Goal: Task Accomplishment & Management: Use online tool/utility

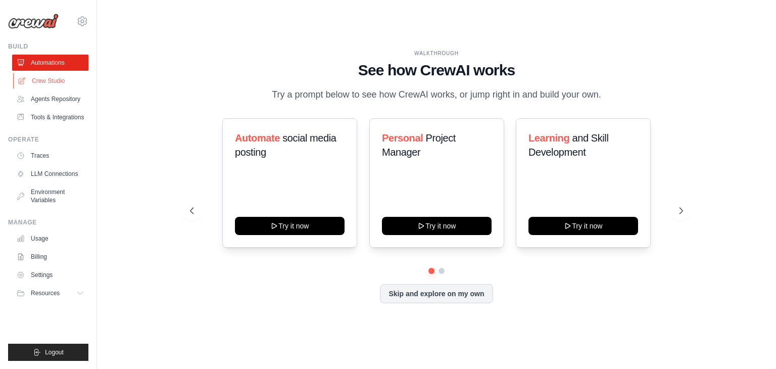
click at [32, 83] on link "Crew Studio" at bounding box center [51, 81] width 76 height 16
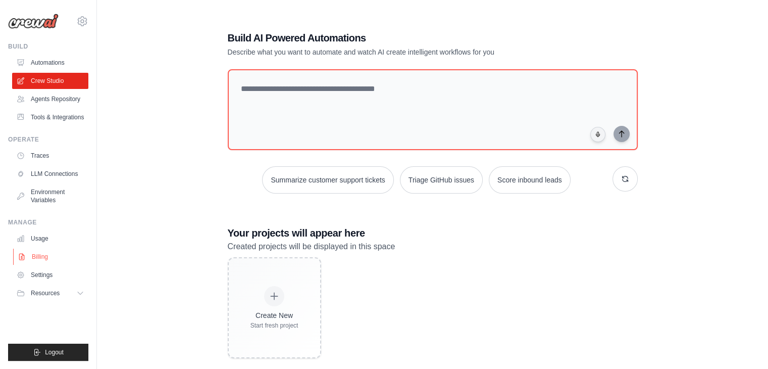
click at [32, 255] on link "Billing" at bounding box center [51, 257] width 76 height 16
click at [29, 255] on link "Billing" at bounding box center [51, 257] width 76 height 16
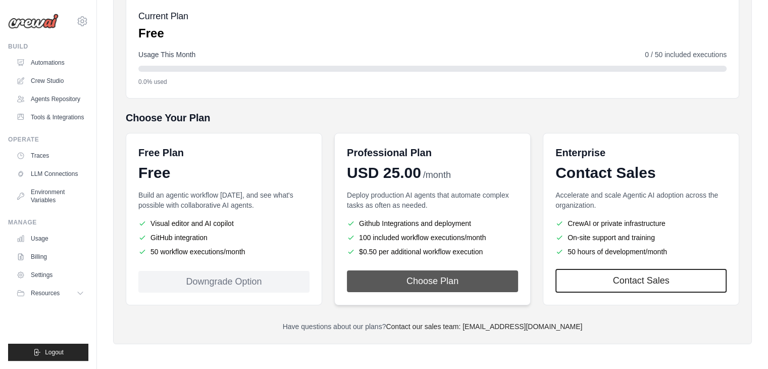
scroll to position [121, 0]
click at [440, 271] on button "Choose Plan" at bounding box center [432, 281] width 171 height 22
click at [434, 279] on button "Choose Plan" at bounding box center [432, 281] width 171 height 22
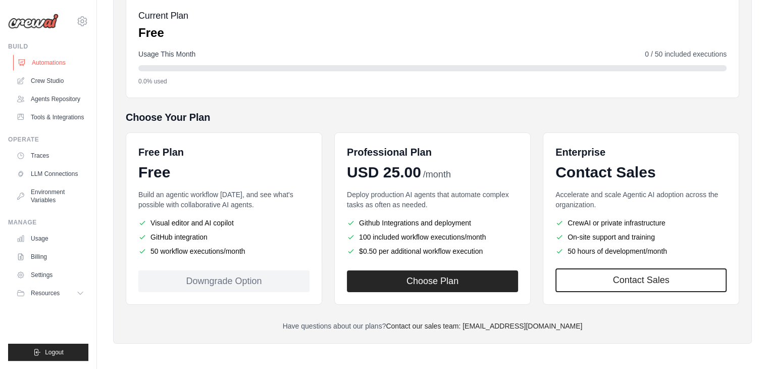
click at [40, 68] on link "Automations" at bounding box center [51, 63] width 76 height 16
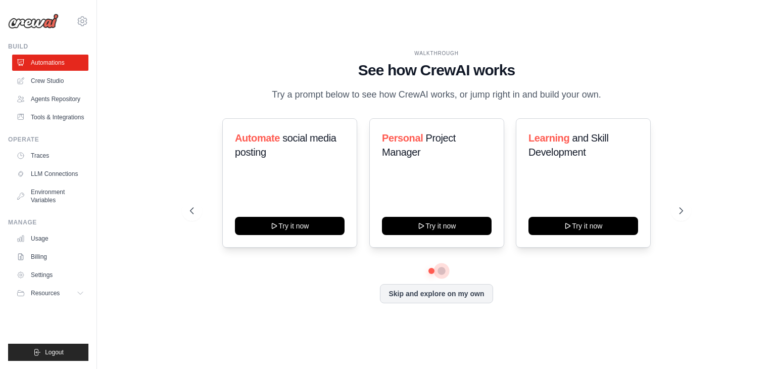
click at [441, 268] on button at bounding box center [441, 271] width 8 height 8
click at [50, 99] on link "Agents Repository" at bounding box center [51, 99] width 76 height 16
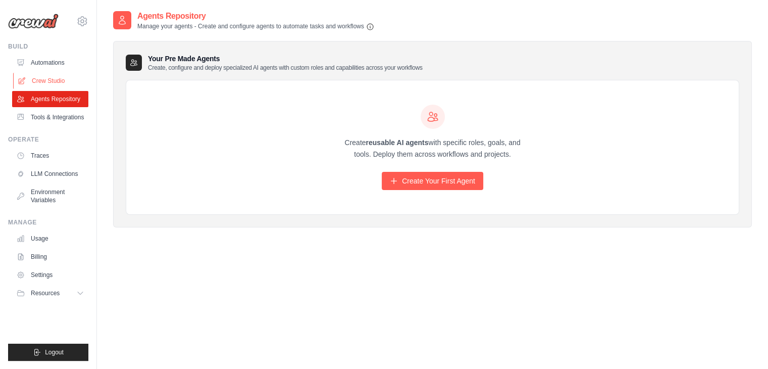
click at [38, 84] on link "Crew Studio" at bounding box center [51, 81] width 76 height 16
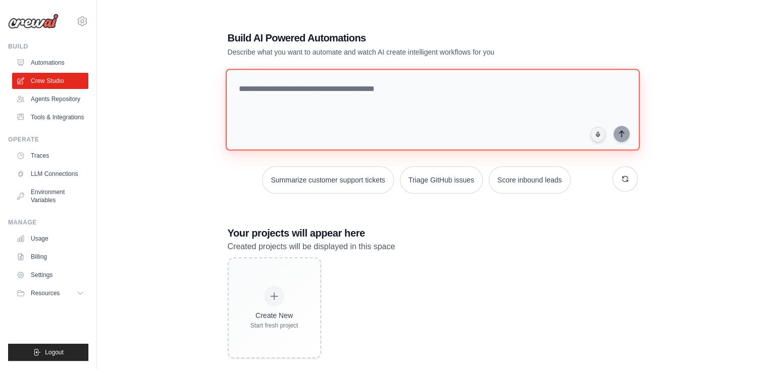
click at [275, 94] on textarea at bounding box center [432, 110] width 414 height 82
click at [292, 120] on textarea at bounding box center [432, 110] width 414 height 82
type textarea "**********"
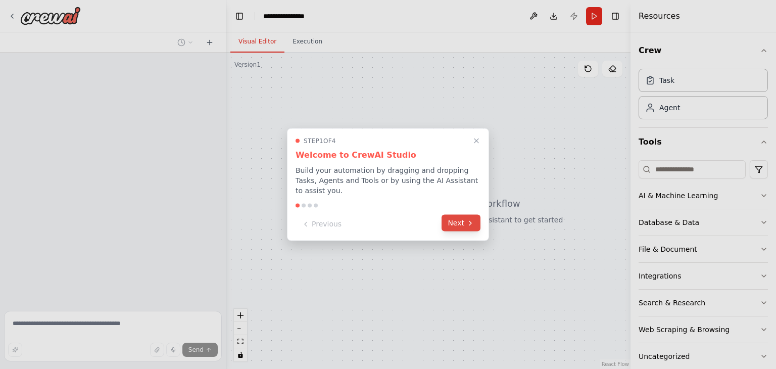
click at [461, 220] on button "Next" at bounding box center [460, 223] width 39 height 17
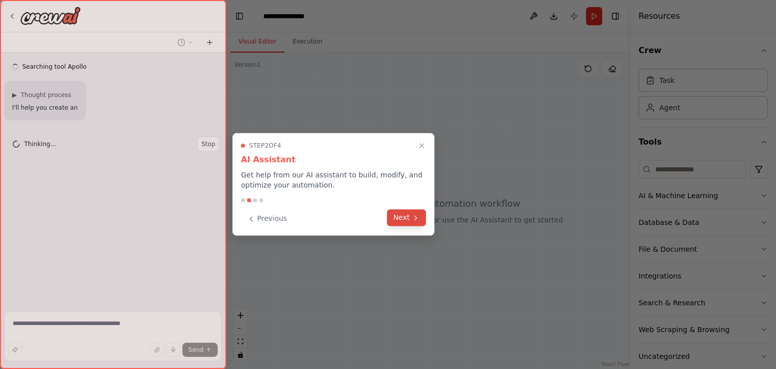
click at [405, 220] on button "Next" at bounding box center [406, 217] width 39 height 17
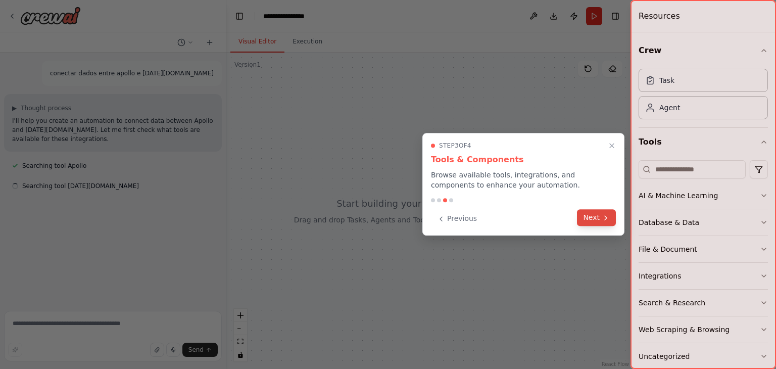
click at [594, 221] on button "Next" at bounding box center [596, 217] width 39 height 17
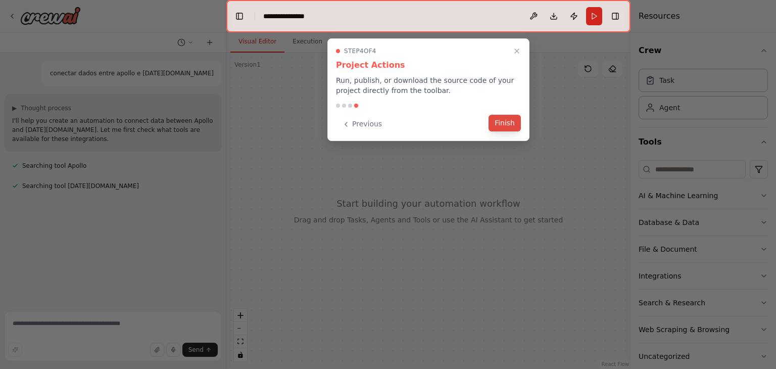
click at [506, 126] on button "Finish" at bounding box center [504, 123] width 32 height 17
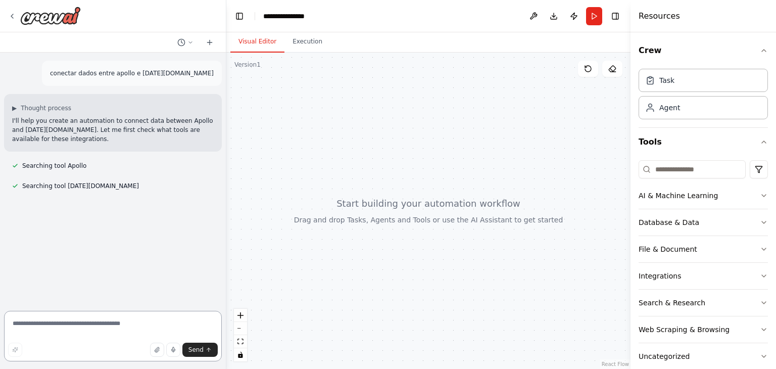
click at [64, 326] on textarea at bounding box center [113, 336] width 218 height 51
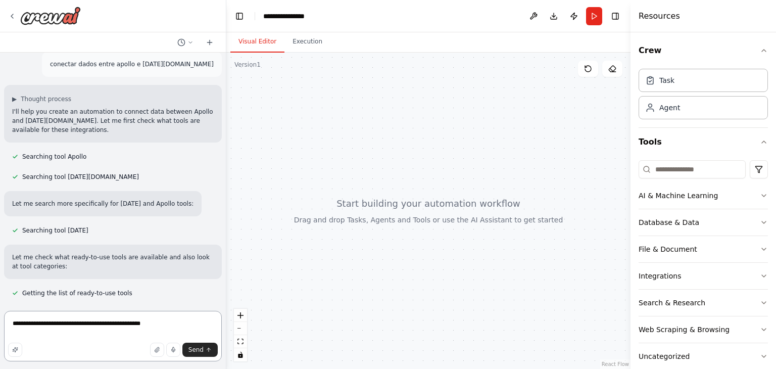
scroll to position [29, 0]
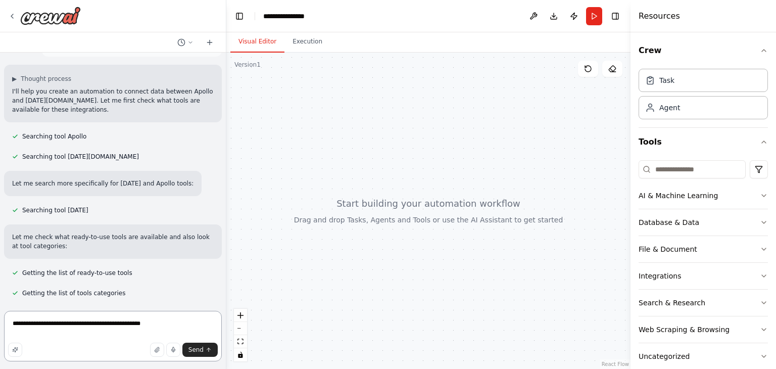
type textarea "**********"
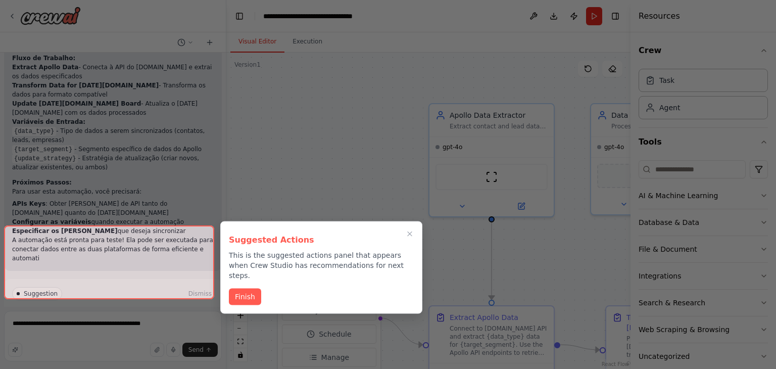
scroll to position [985, 0]
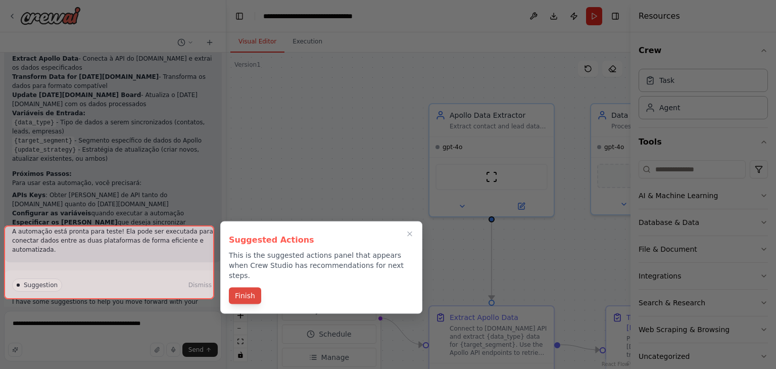
click at [247, 287] on button "Finish" at bounding box center [245, 295] width 32 height 17
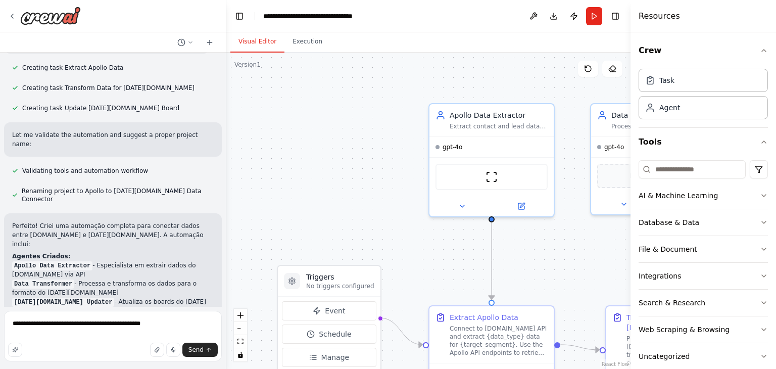
scroll to position [732, 0]
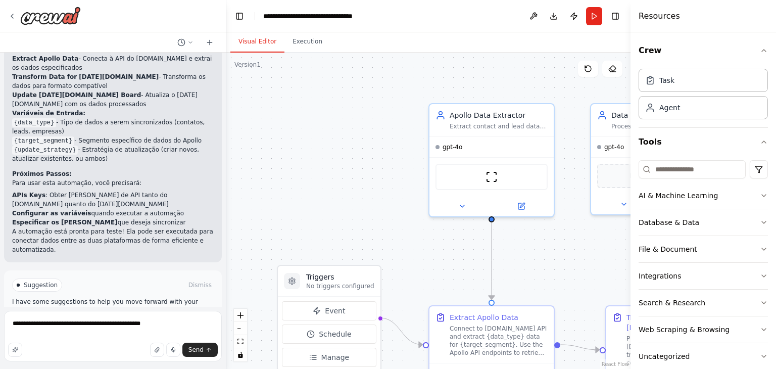
click at [78, 320] on button "Run Automation" at bounding box center [113, 328] width 202 height 16
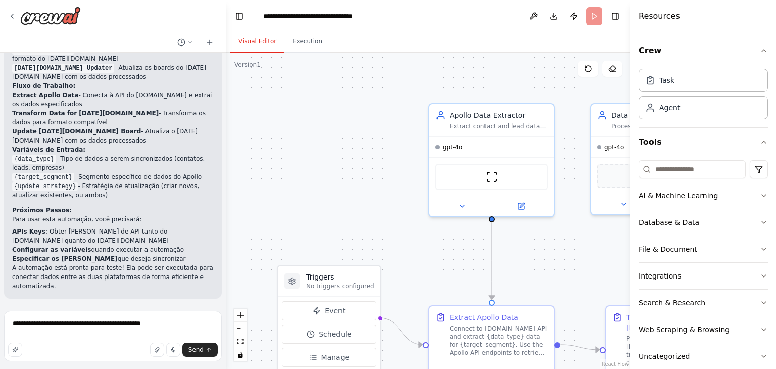
scroll to position [903, 0]
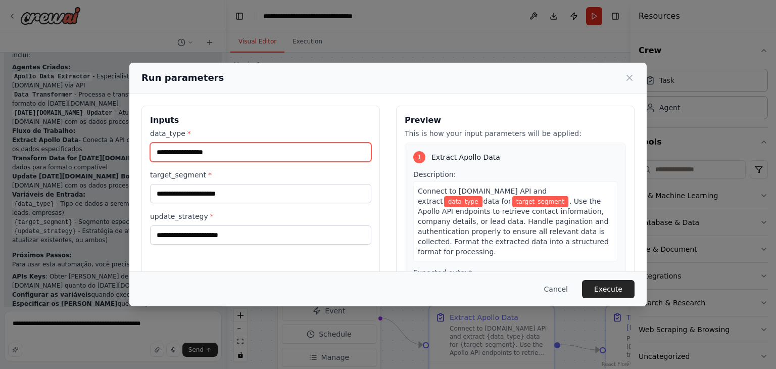
click at [221, 155] on input "data_type *" at bounding box center [260, 151] width 221 height 19
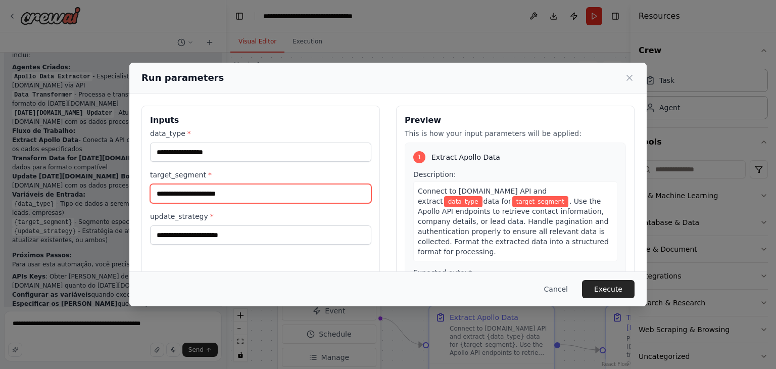
click at [201, 194] on input "target_segment *" at bounding box center [260, 193] width 221 height 19
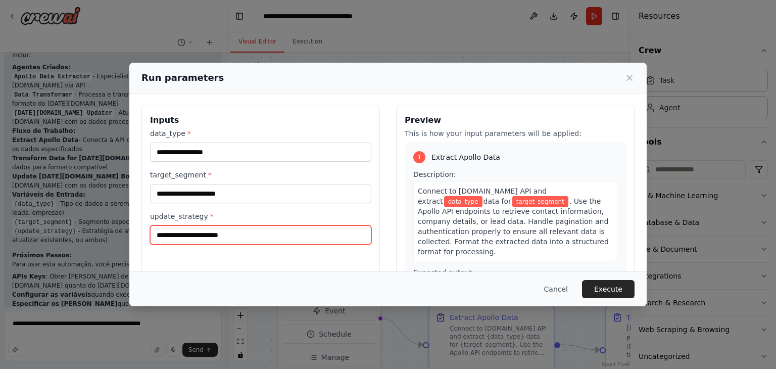
click at [200, 236] on input "update_strategy *" at bounding box center [260, 234] width 221 height 19
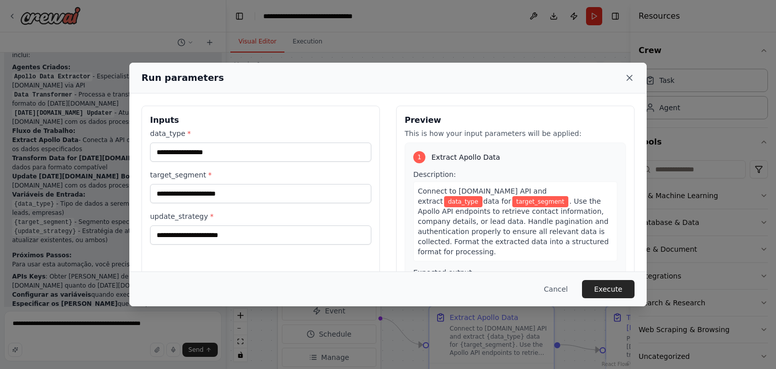
click at [630, 79] on icon at bounding box center [629, 77] width 5 height 5
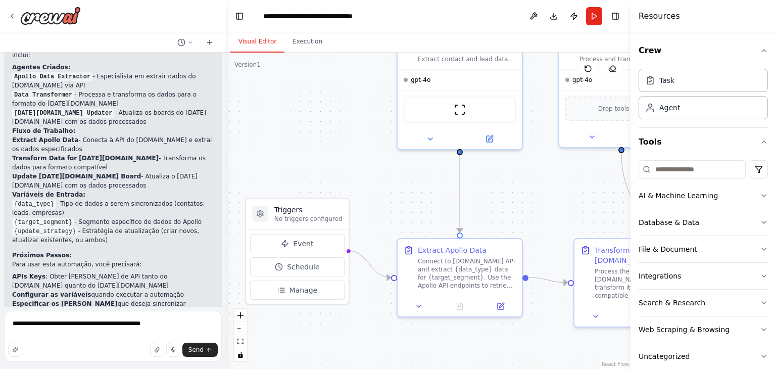
drag, startPoint x: 307, startPoint y: 159, endPoint x: 275, endPoint y: 92, distance: 74.3
click at [275, 92] on div ".deletable-edge-delete-btn { width: 20px; height: 20px; border: 0px solid #ffff…" at bounding box center [428, 211] width 404 height 316
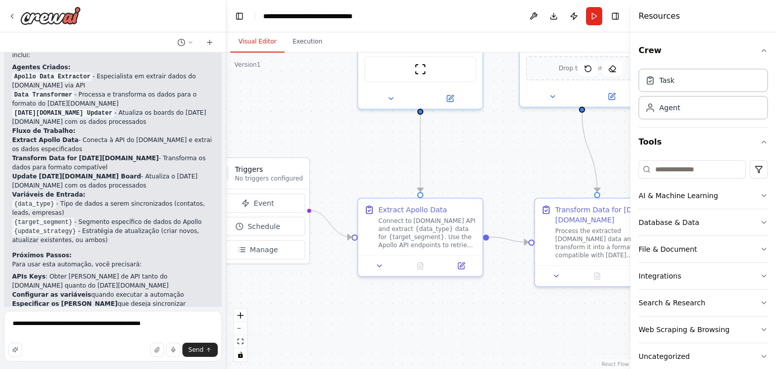
drag, startPoint x: 389, startPoint y: 216, endPoint x: 348, endPoint y: 174, distance: 59.3
click at [348, 174] on div ".deletable-edge-delete-btn { width: 20px; height: 20px; border: 0px solid #ffff…" at bounding box center [428, 211] width 404 height 316
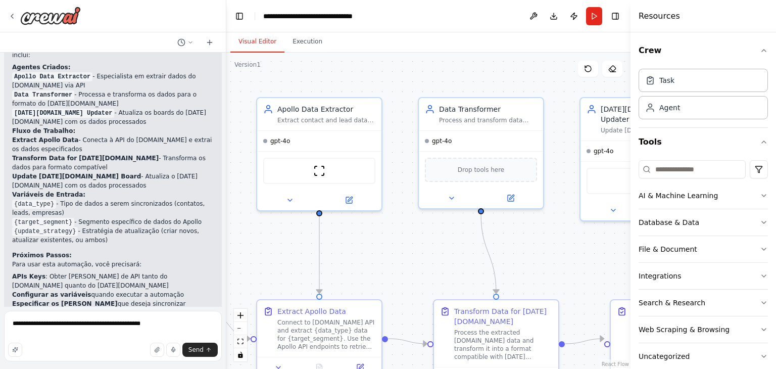
drag, startPoint x: 483, startPoint y: 164, endPoint x: 384, endPoint y: 269, distance: 144.7
click at [384, 269] on div ".deletable-edge-delete-btn { width: 20px; height: 20px; border: 0px solid #ffff…" at bounding box center [428, 211] width 404 height 316
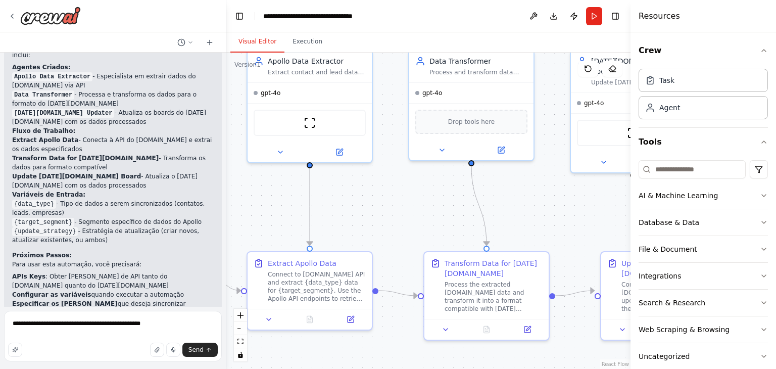
drag, startPoint x: 408, startPoint y: 283, endPoint x: 399, endPoint y: 243, distance: 40.3
click at [399, 243] on div ".deletable-edge-delete-btn { width: 20px; height: 20px; border: 0px solid #ffff…" at bounding box center [428, 211] width 404 height 316
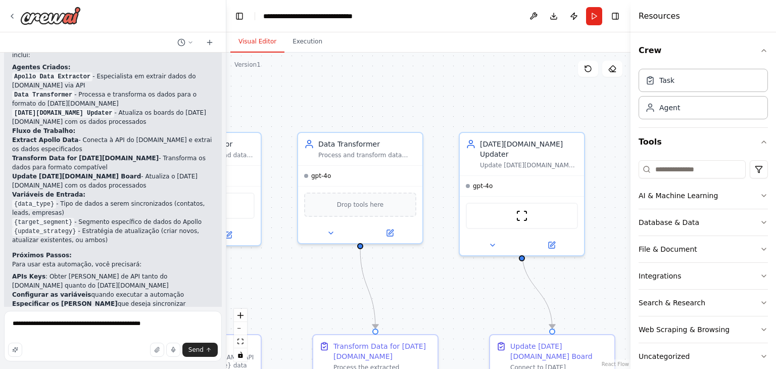
drag, startPoint x: 588, startPoint y: 197, endPoint x: 477, endPoint y: 280, distance: 138.6
click at [477, 280] on div ".deletable-edge-delete-btn { width: 20px; height: 20px; border: 0px solid #ffff…" at bounding box center [428, 211] width 404 height 316
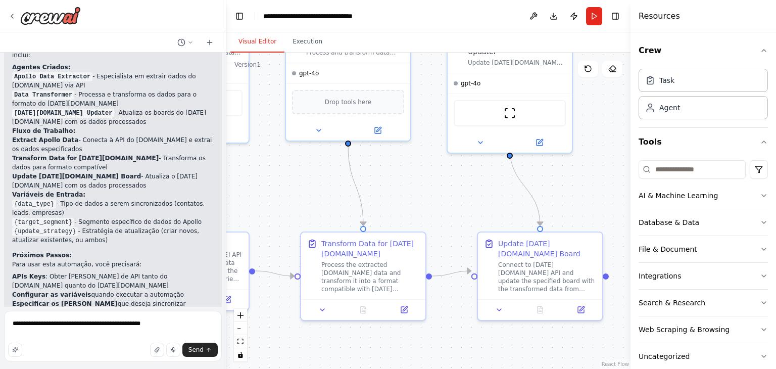
drag, startPoint x: 463, startPoint y: 300, endPoint x: 451, endPoint y: 197, distance: 103.3
click at [451, 197] on div ".deletable-edge-delete-btn { width: 20px; height: 20px; border: 0px solid #ffff…" at bounding box center [428, 211] width 404 height 316
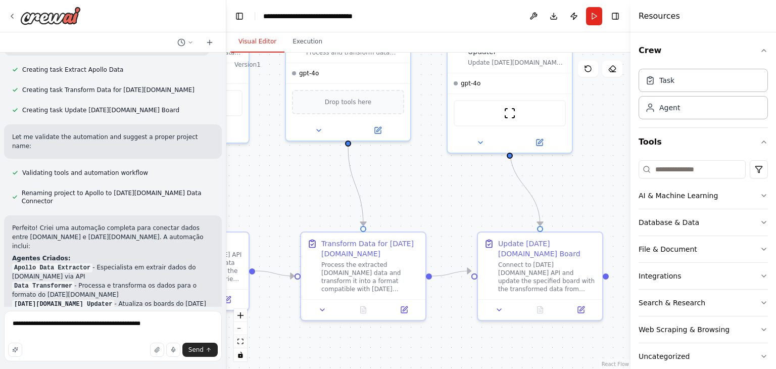
scroll to position [651, 0]
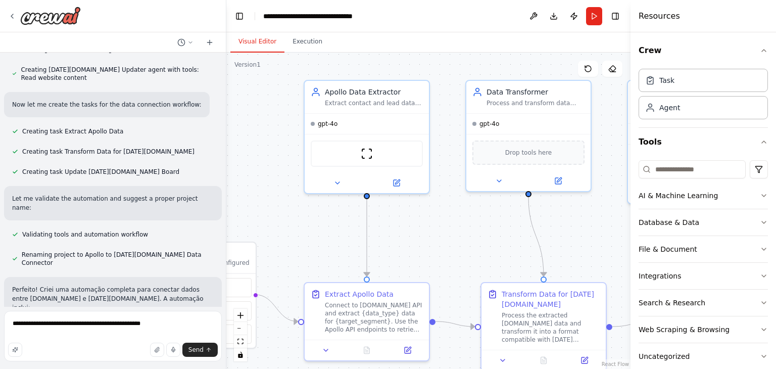
drag, startPoint x: 286, startPoint y: 197, endPoint x: 473, endPoint y: 253, distance: 195.3
click at [473, 253] on div ".deletable-edge-delete-btn { width: 20px; height: 20px; border: 0px solid #ffff…" at bounding box center [428, 211] width 404 height 316
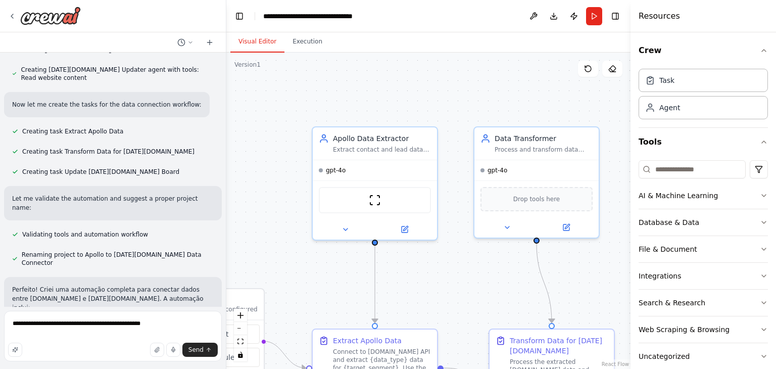
drag, startPoint x: 482, startPoint y: 237, endPoint x: 483, endPoint y: 284, distance: 46.5
click at [483, 284] on div ".deletable-edge-delete-btn { width: 20px; height: 20px; border: 0px solid #ffff…" at bounding box center [428, 211] width 404 height 316
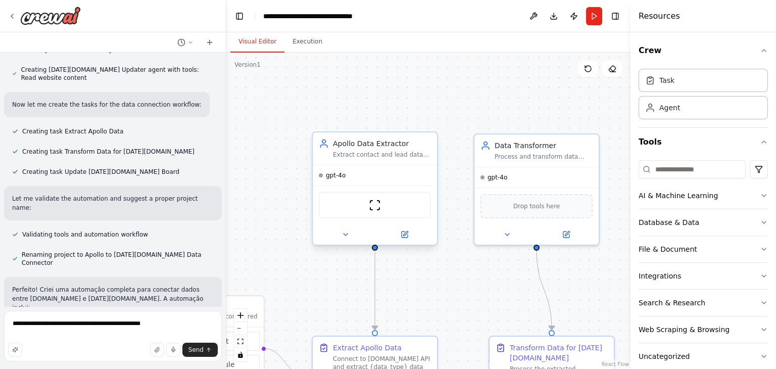
click at [341, 159] on div "Apollo Data Extractor Extract contact and lead data from Apollo.io using their …" at bounding box center [375, 148] width 124 height 32
click at [349, 211] on div "ScrapeWebsiteTool" at bounding box center [375, 205] width 112 height 26
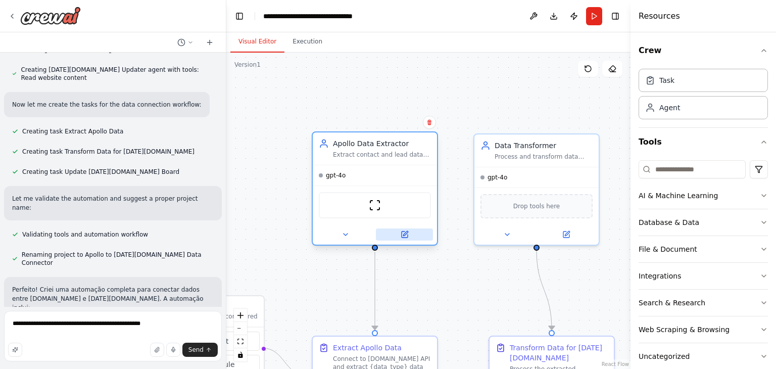
click at [401, 231] on icon at bounding box center [405, 234] width 8 height 8
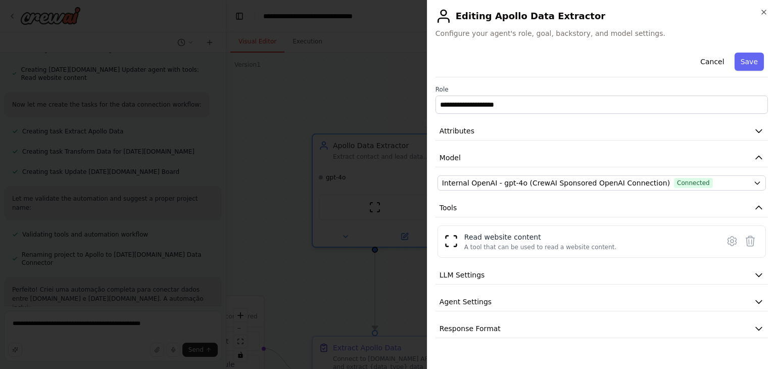
click at [460, 31] on span "Configure your agent's role, goal, backstory, and model settings." at bounding box center [601, 33] width 332 height 10
click at [576, 128] on button "Attributes" at bounding box center [601, 131] width 332 height 19
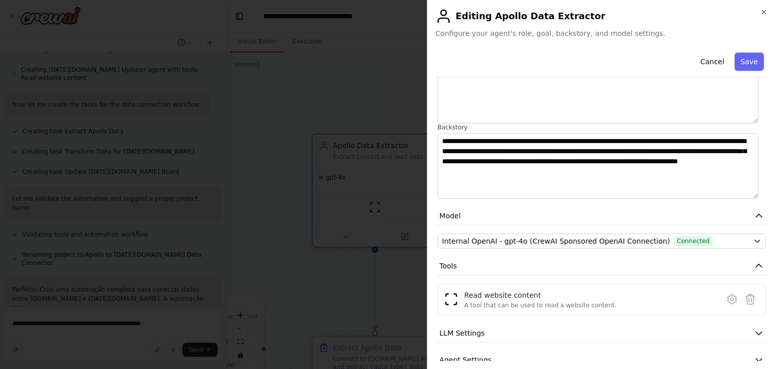
scroll to position [143, 0]
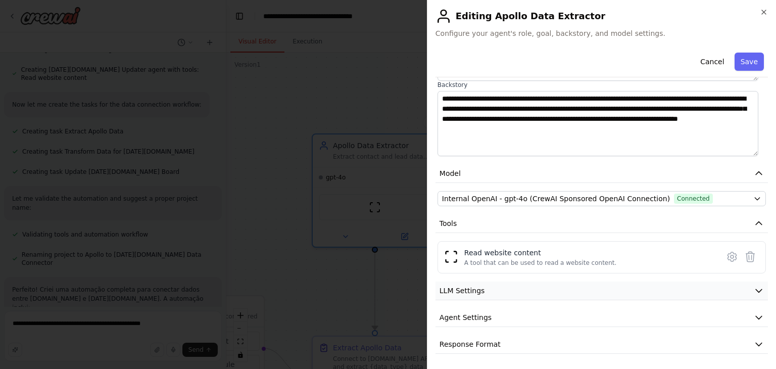
click at [513, 288] on button "LLM Settings" at bounding box center [601, 290] width 332 height 19
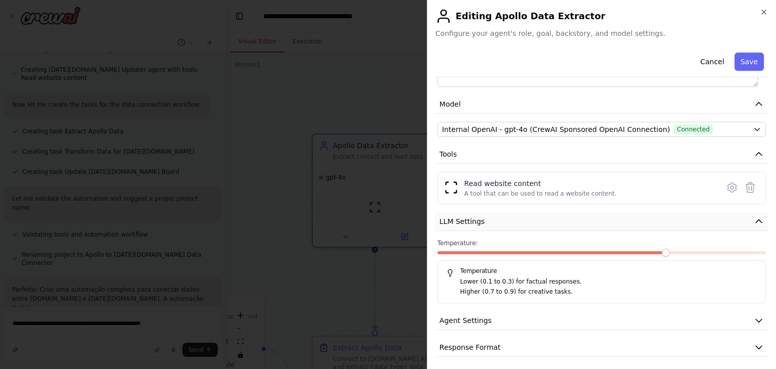
scroll to position [216, 0]
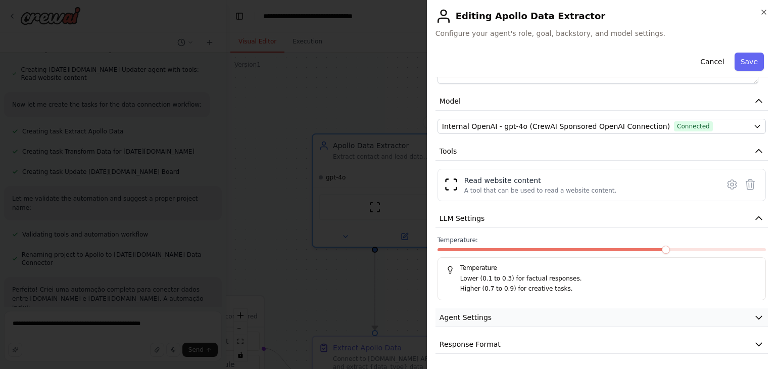
click at [481, 318] on span "Agent Settings" at bounding box center [465, 317] width 52 height 10
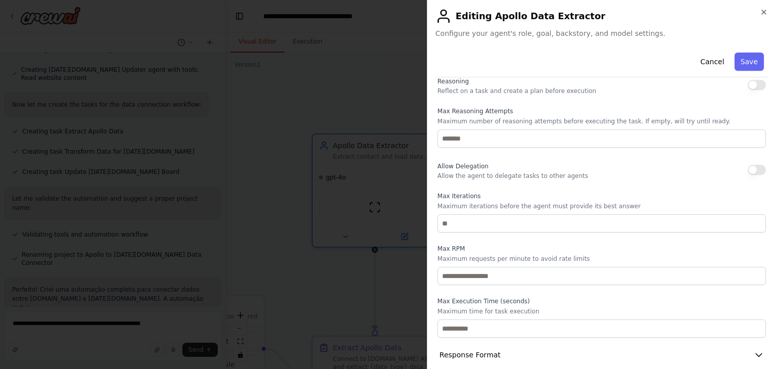
scroll to position [486, 0]
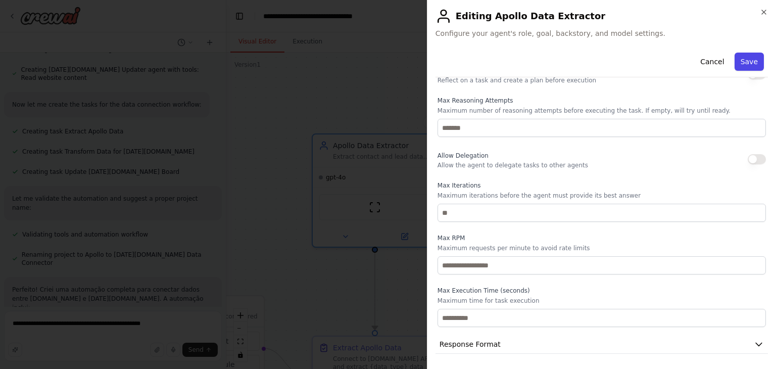
click at [735, 65] on button "Save" at bounding box center [748, 62] width 29 height 18
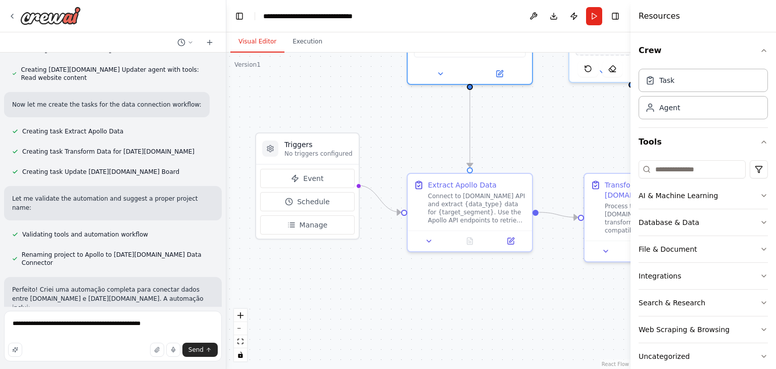
drag, startPoint x: 453, startPoint y: 272, endPoint x: 548, endPoint y: 109, distance: 188.4
click at [548, 109] on div ".deletable-edge-delete-btn { width: 20px; height: 20px; border: 0px solid #ffff…" at bounding box center [428, 211] width 404 height 316
click at [444, 211] on div "Connect to Apollo.io API and extract {data_type} data for {target_segment}. Use…" at bounding box center [477, 206] width 98 height 32
click at [304, 146] on h3 "Triggers" at bounding box center [318, 144] width 68 height 10
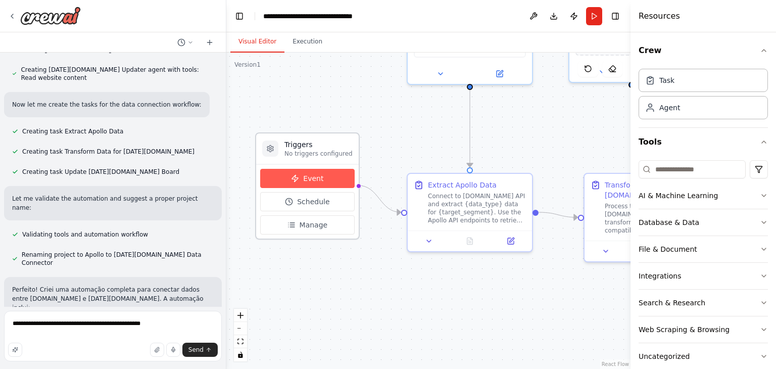
click at [306, 172] on button "Event" at bounding box center [307, 178] width 94 height 19
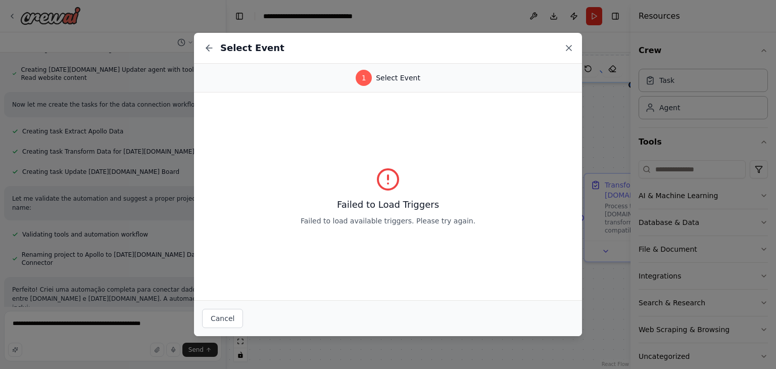
click at [566, 48] on icon at bounding box center [569, 48] width 10 height 10
